Goal: Task Accomplishment & Management: Use online tool/utility

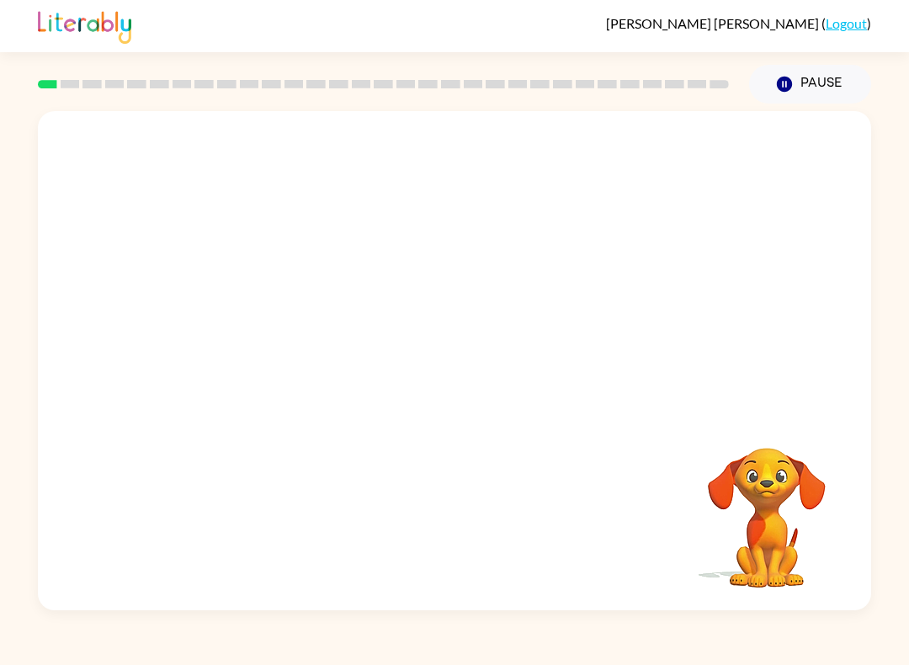
click at [781, 89] on icon "button" at bounding box center [784, 84] width 15 height 15
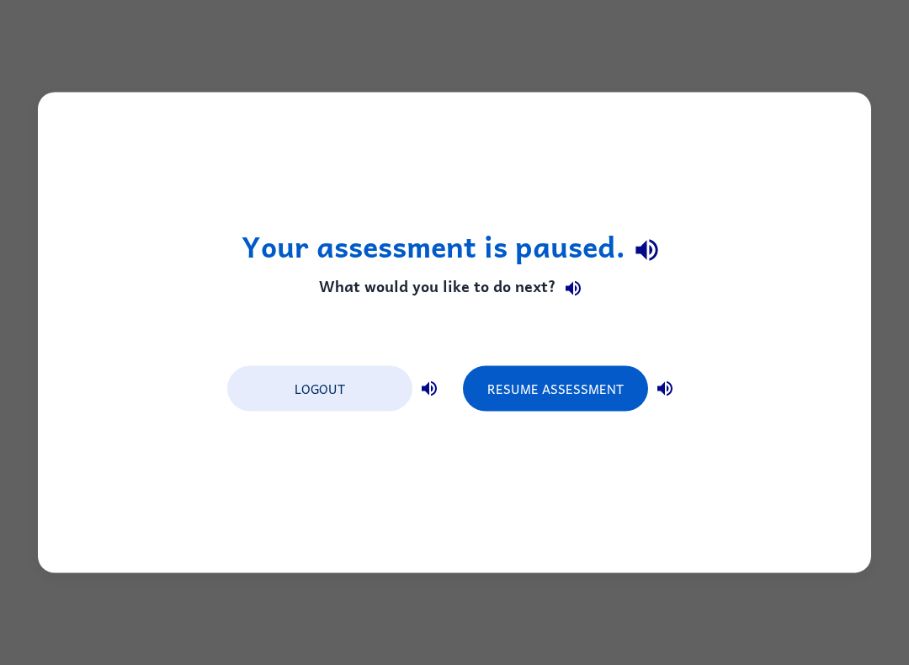
click at [750, 573] on div "Your assessment is paused. What would you like to do next? Logout Resume Assess…" at bounding box center [454, 332] width 909 height 665
click at [732, 589] on div "Your assessment is paused. What would you like to do next? Logout Resume Assess…" at bounding box center [454, 332] width 909 height 665
click at [559, 390] on button "Resume Assessment" at bounding box center [555, 388] width 185 height 45
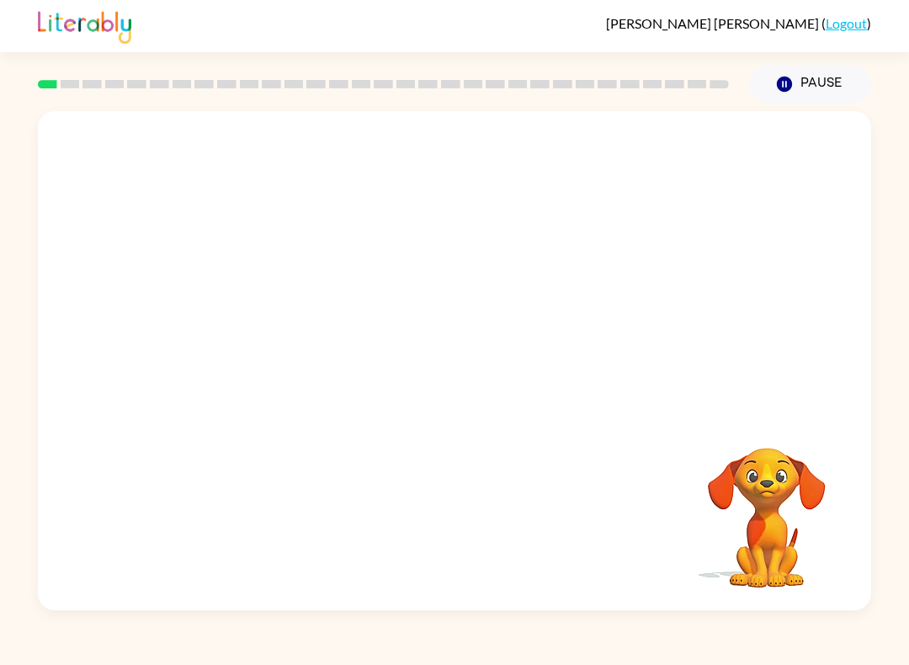
click at [209, 66] on div at bounding box center [383, 84] width 711 height 59
click at [146, 46] on div "[PERSON_NAME] ( Logout )" at bounding box center [454, 26] width 833 height 52
click at [452, 365] on icon "button" at bounding box center [454, 368] width 29 height 29
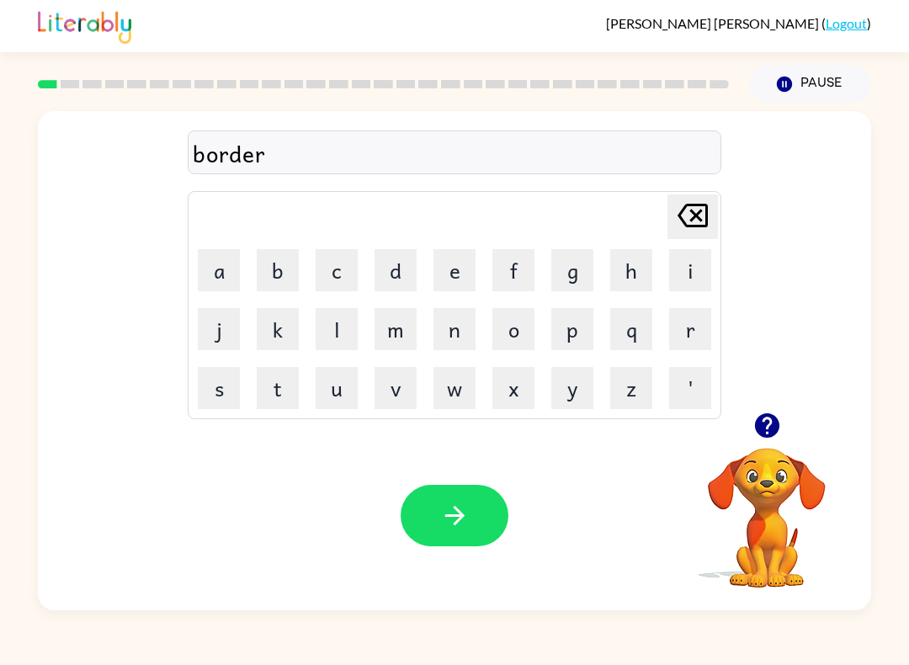
click at [453, 482] on div "Your browser must support playing .mp4 files to use Literably. Please try using…" at bounding box center [454, 515] width 833 height 189
click at [469, 524] on icon "button" at bounding box center [454, 515] width 29 height 29
click at [452, 522] on icon "button" at bounding box center [454, 515] width 29 height 29
click at [423, 518] on button "button" at bounding box center [454, 515] width 108 height 61
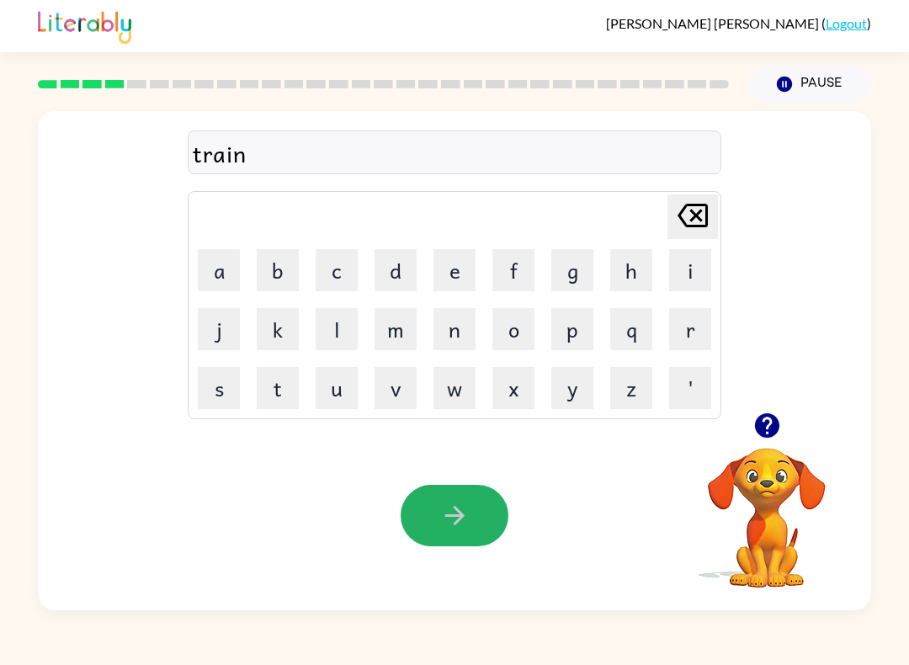
click at [441, 529] on icon "button" at bounding box center [454, 515] width 29 height 29
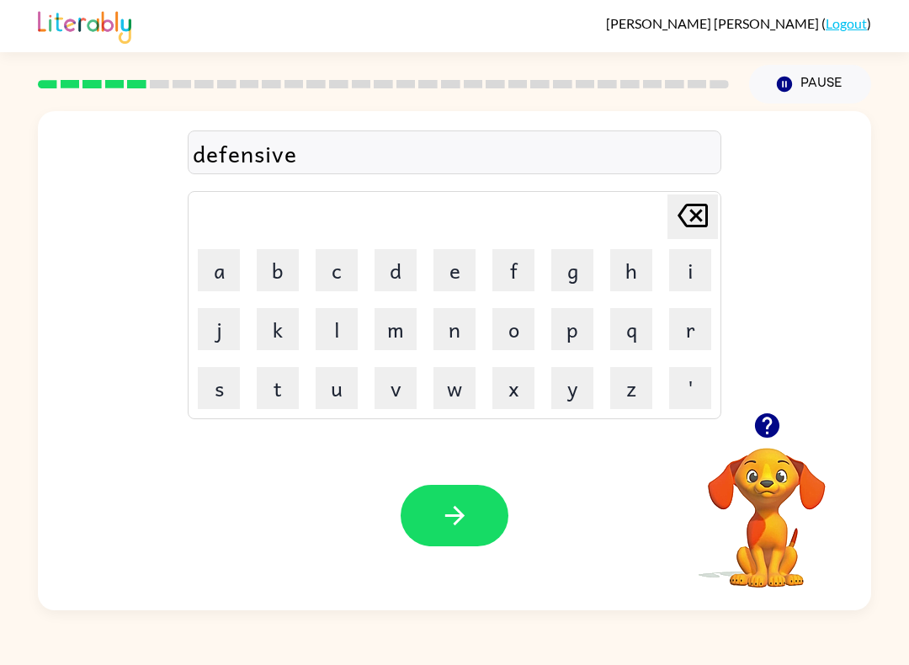
click at [466, 533] on button "button" at bounding box center [454, 515] width 108 height 61
click at [432, 514] on button "button" at bounding box center [454, 515] width 108 height 61
click at [766, 433] on icon "button" at bounding box center [766, 425] width 29 height 29
click at [748, 448] on video "Your browser must support playing .mp4 files to use Literably. Please try using…" at bounding box center [766, 506] width 168 height 168
click at [775, 435] on icon "button" at bounding box center [766, 425] width 24 height 24
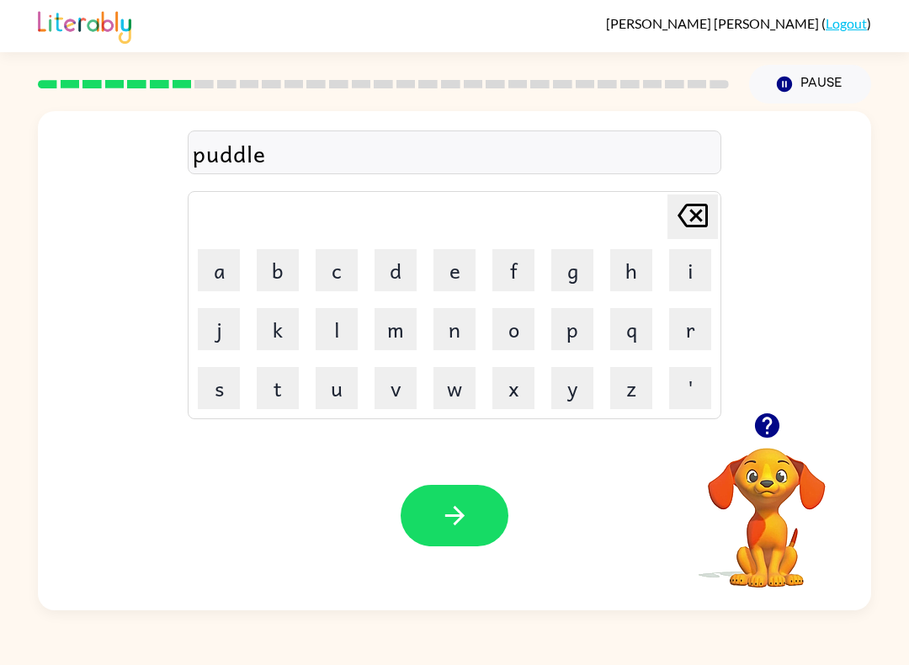
click at [445, 512] on icon "button" at bounding box center [454, 515] width 29 height 29
click at [464, 496] on button "button" at bounding box center [454, 515] width 108 height 61
click at [440, 533] on button "button" at bounding box center [454, 515] width 108 height 61
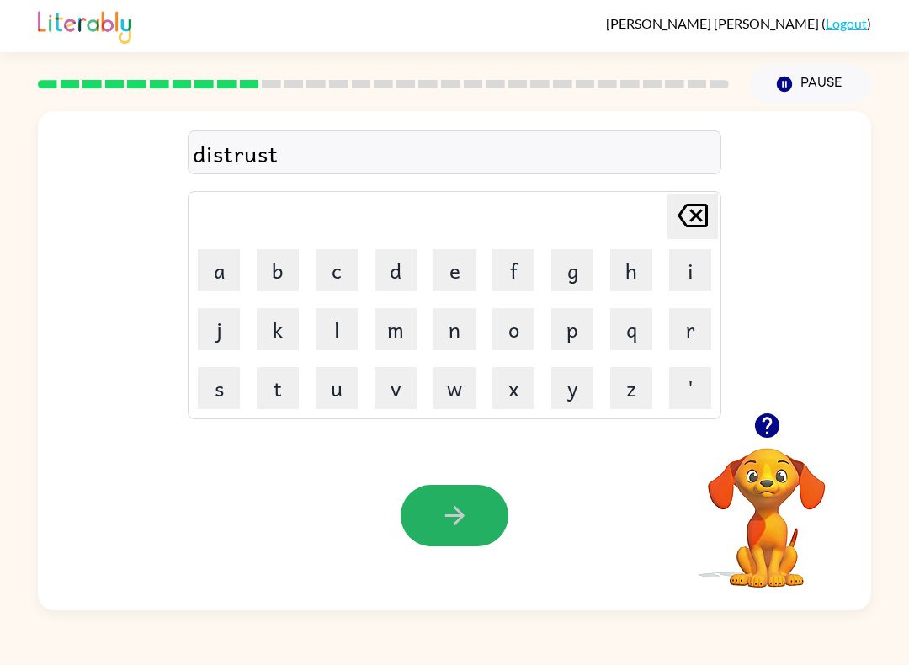
click at [429, 506] on button "button" at bounding box center [454, 515] width 108 height 61
click at [457, 502] on icon "button" at bounding box center [454, 515] width 29 height 29
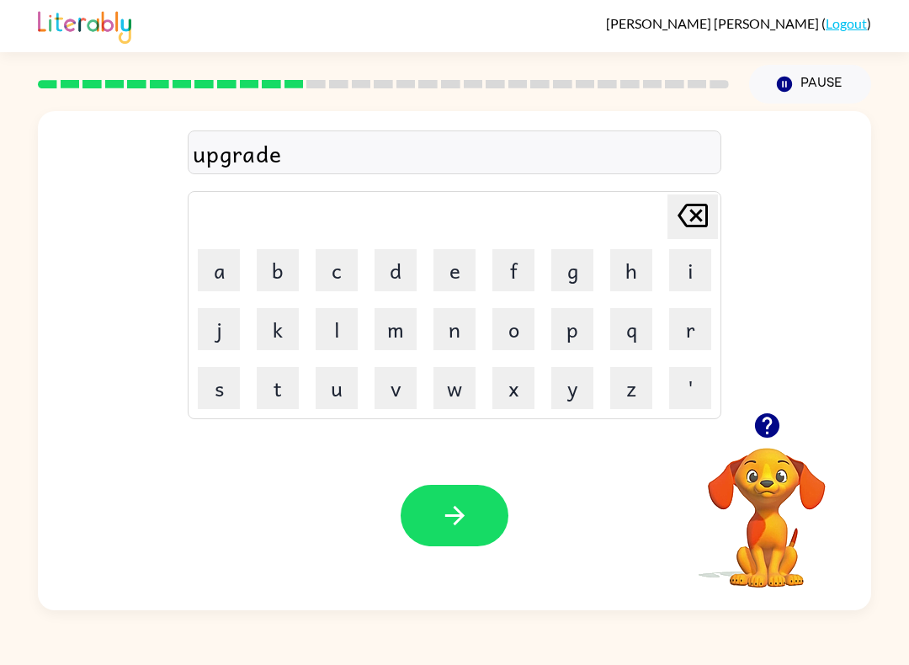
click at [448, 532] on button "button" at bounding box center [454, 515] width 108 height 61
click at [463, 528] on icon "button" at bounding box center [454, 515] width 29 height 29
click at [487, 528] on button "button" at bounding box center [454, 515] width 108 height 61
click at [446, 546] on button "button" at bounding box center [454, 515] width 108 height 61
click at [459, 533] on button "button" at bounding box center [454, 515] width 108 height 61
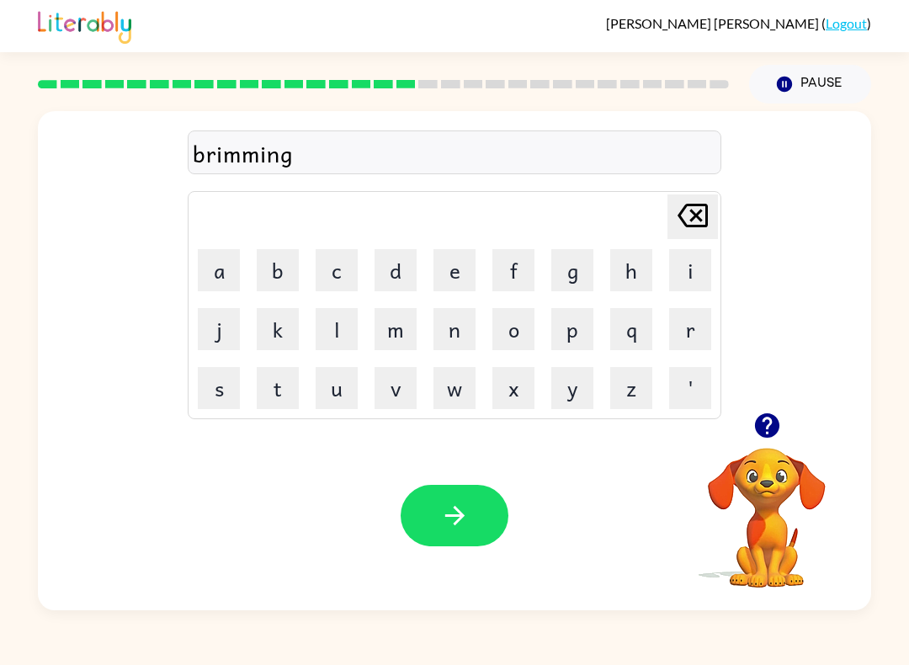
click at [438, 520] on button "button" at bounding box center [454, 515] width 108 height 61
click at [469, 533] on button "button" at bounding box center [454, 515] width 108 height 61
click at [214, 273] on button "a" at bounding box center [219, 270] width 42 height 42
click at [465, 522] on icon "button" at bounding box center [454, 515] width 29 height 29
click at [759, 433] on icon "button" at bounding box center [766, 425] width 24 height 24
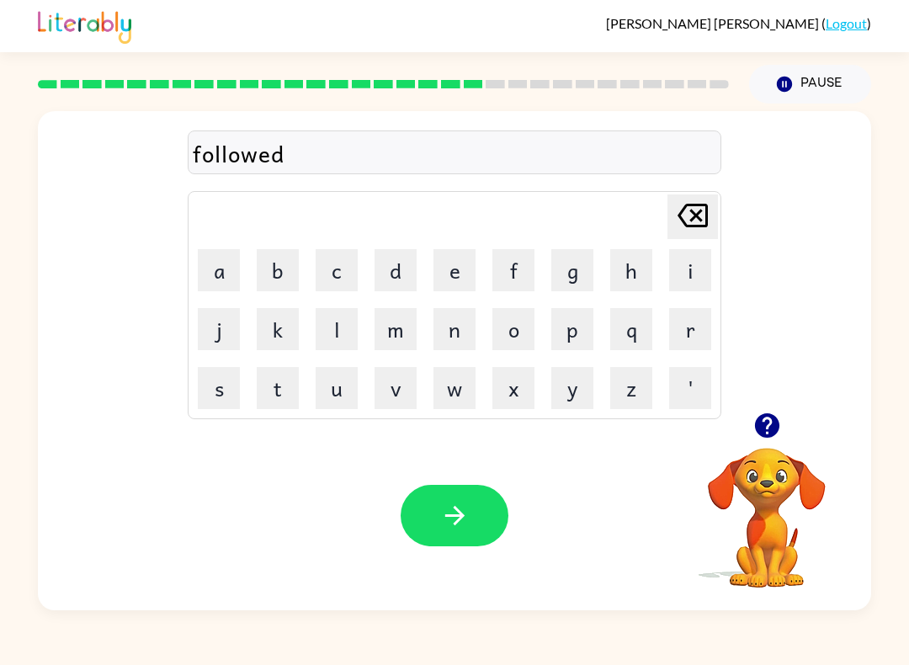
click at [429, 527] on button "button" at bounding box center [454, 515] width 108 height 61
click at [776, 418] on icon "button" at bounding box center [766, 425] width 24 height 24
click at [474, 525] on button "button" at bounding box center [454, 515] width 108 height 61
click at [489, 522] on button "button" at bounding box center [454, 515] width 108 height 61
click at [453, 530] on icon "button" at bounding box center [454, 515] width 29 height 29
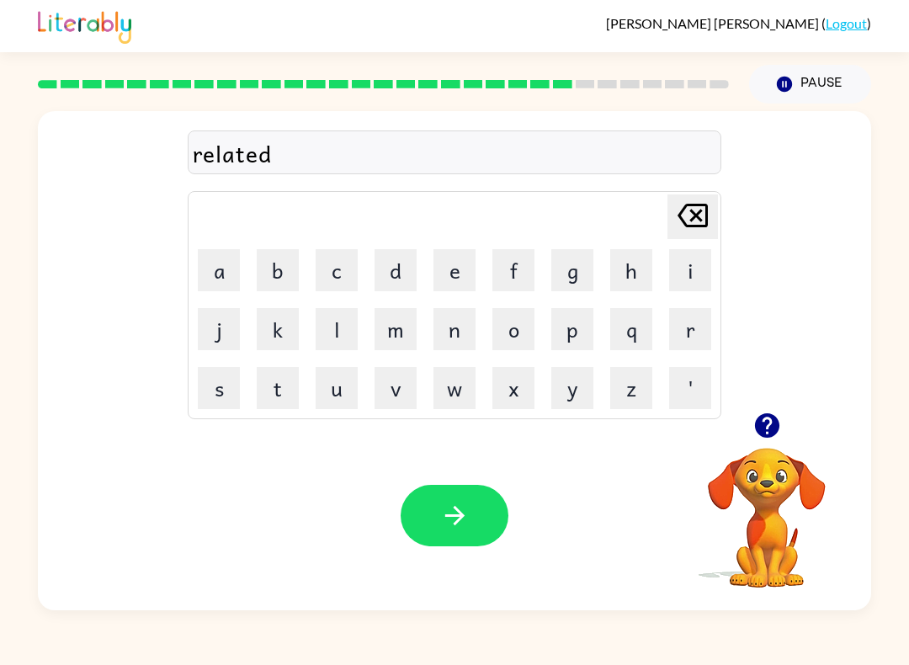
click at [466, 494] on button "button" at bounding box center [454, 515] width 108 height 61
click at [455, 508] on icon "button" at bounding box center [453, 515] width 19 height 19
click at [784, 75] on button "Pause Pause" at bounding box center [810, 84] width 122 height 39
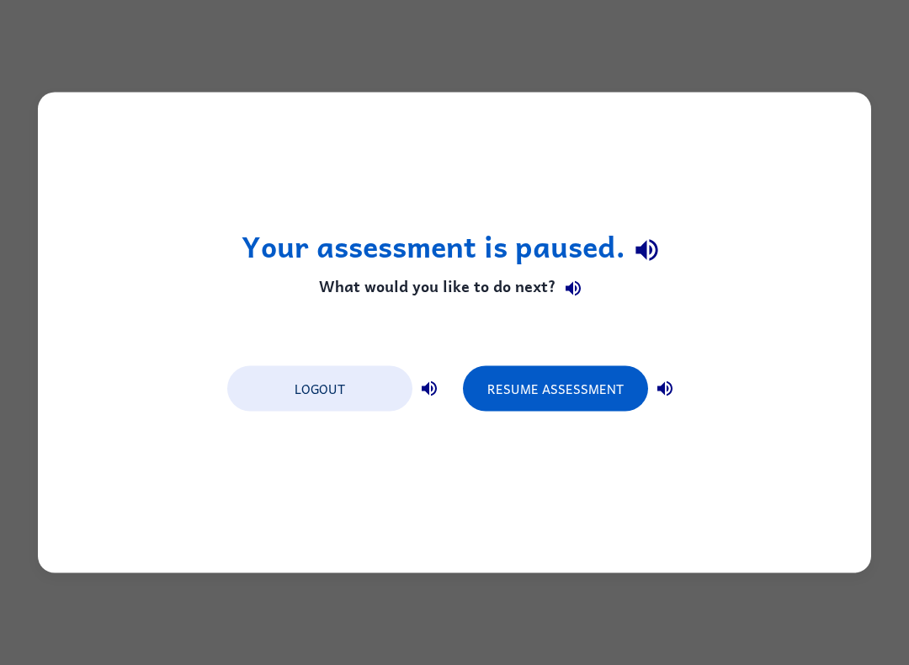
click at [340, 388] on button "Logout" at bounding box center [319, 388] width 185 height 45
